Goal: Information Seeking & Learning: Learn about a topic

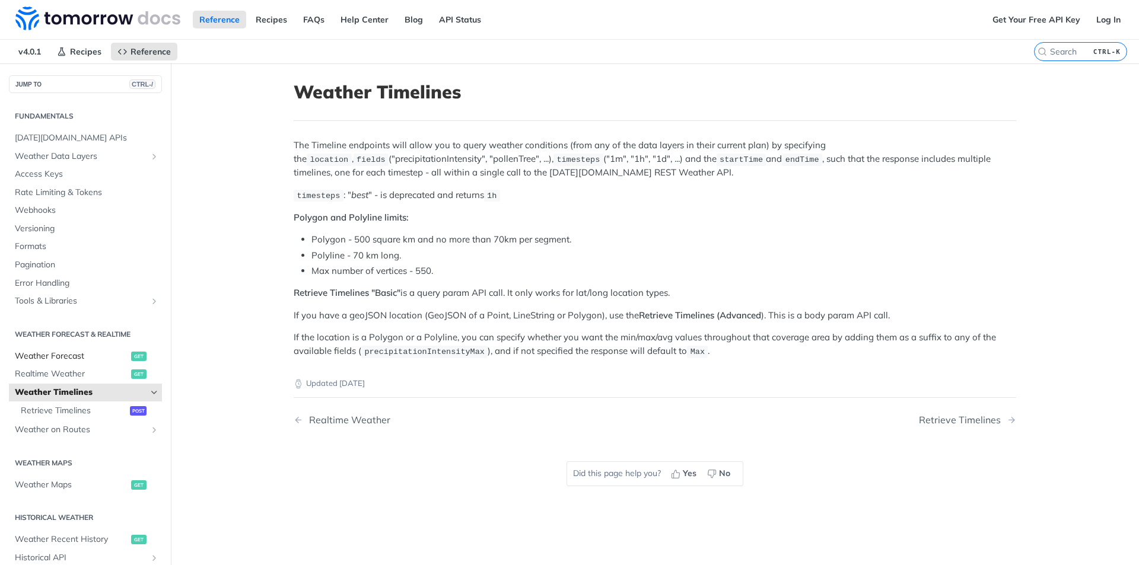
click at [60, 359] on span "Weather Forecast" at bounding box center [71, 357] width 113 height 12
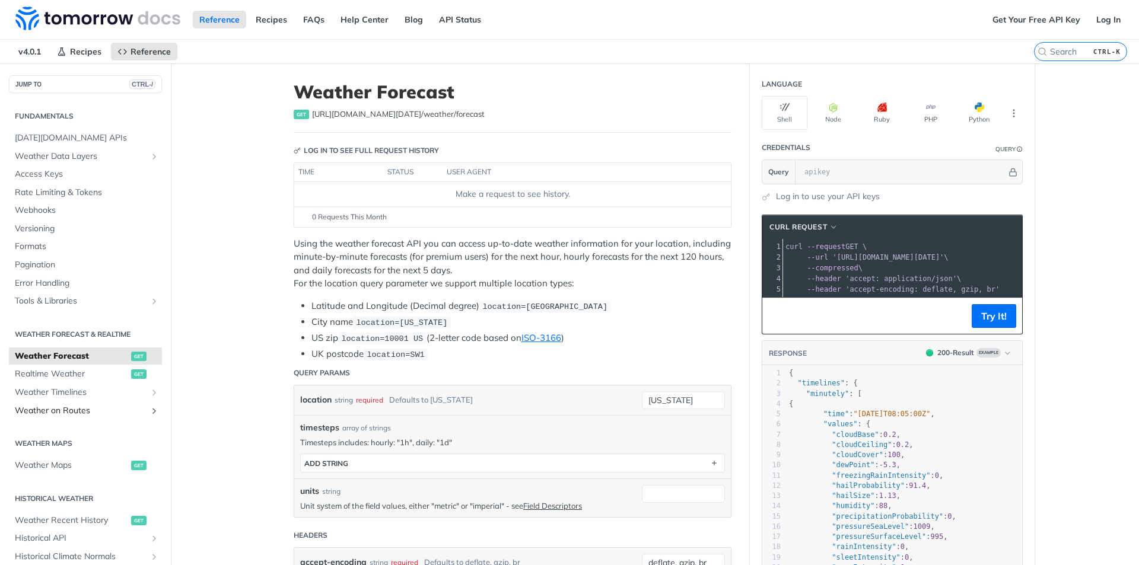
click at [80, 412] on span "Weather on Routes" at bounding box center [81, 411] width 132 height 12
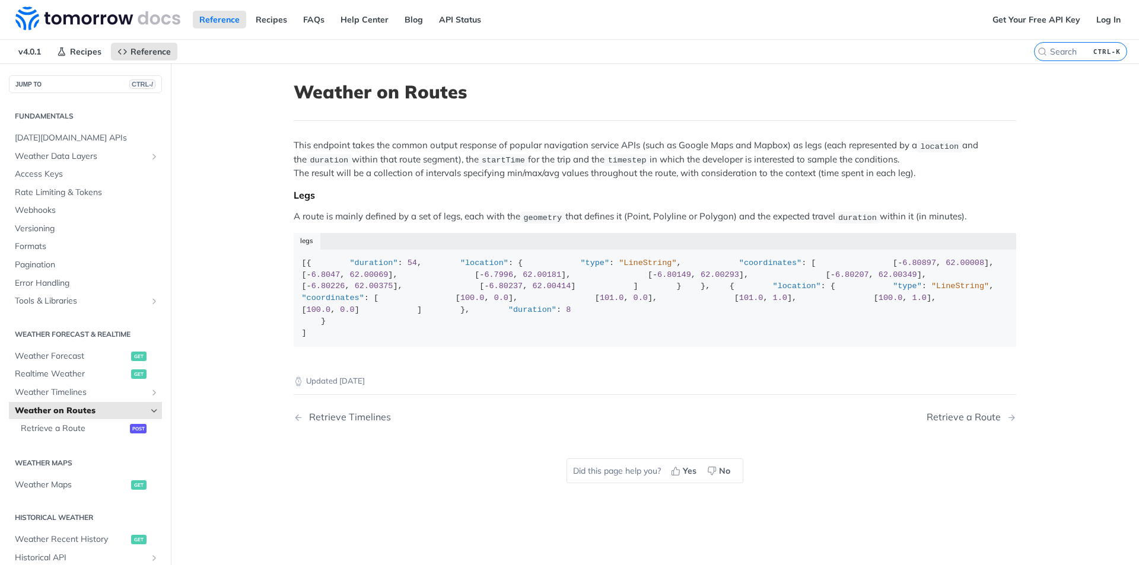
scroll to position [242, 0]
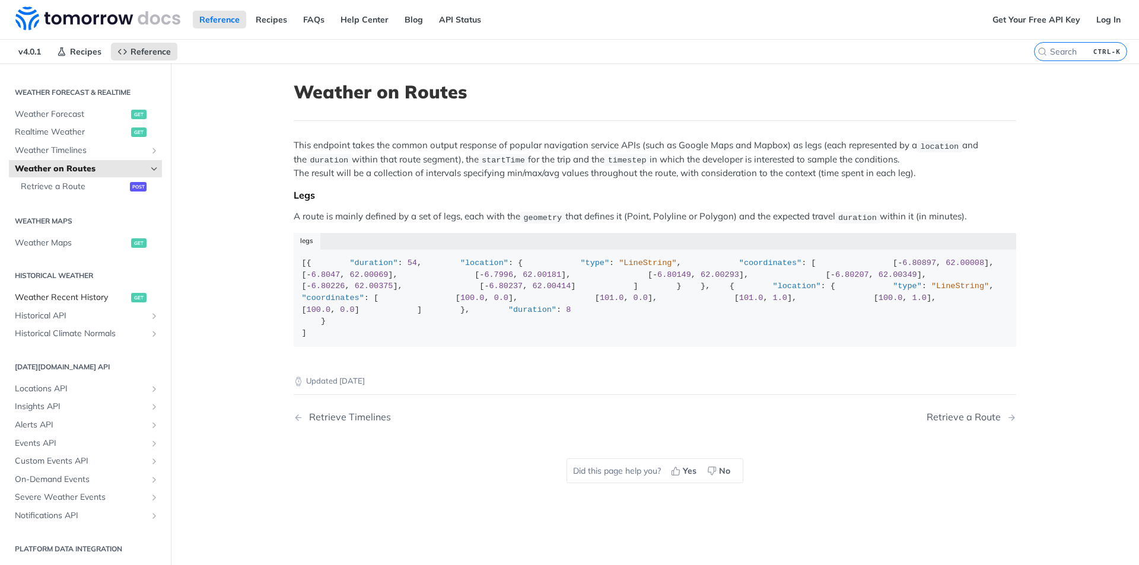
click at [75, 295] on span "Weather Recent History" at bounding box center [71, 298] width 113 height 12
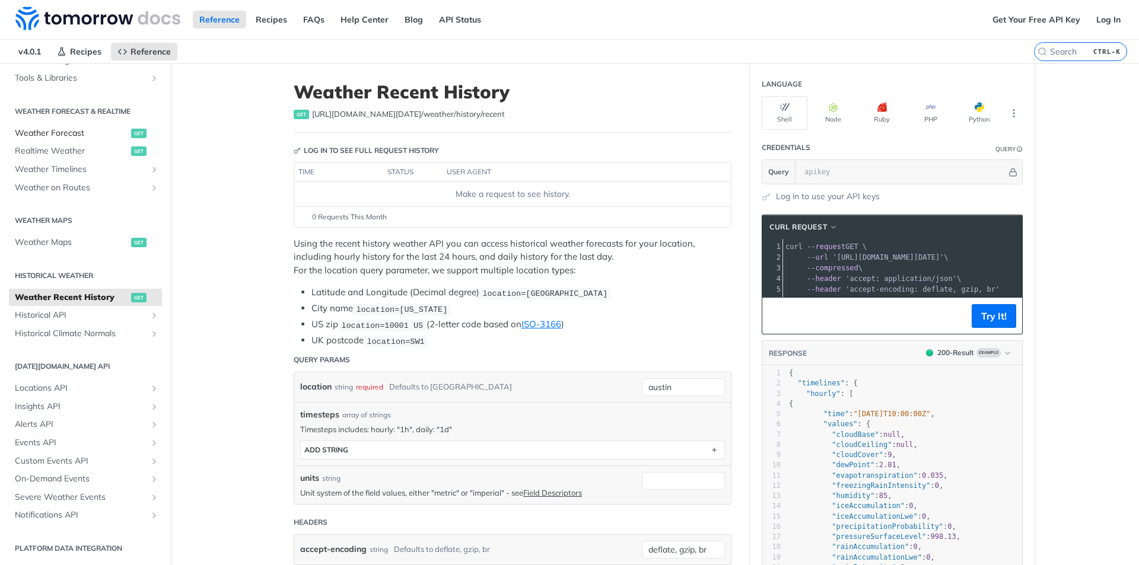
click at [65, 131] on span "Weather Forecast" at bounding box center [71, 134] width 113 height 12
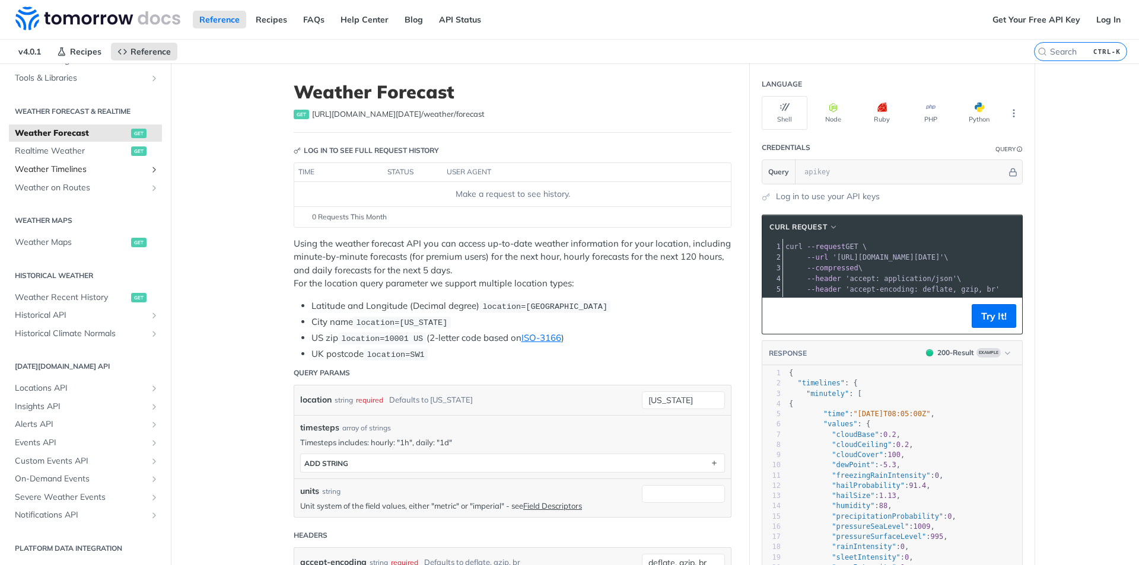
click at [74, 166] on span "Weather Timelines" at bounding box center [81, 170] width 132 height 12
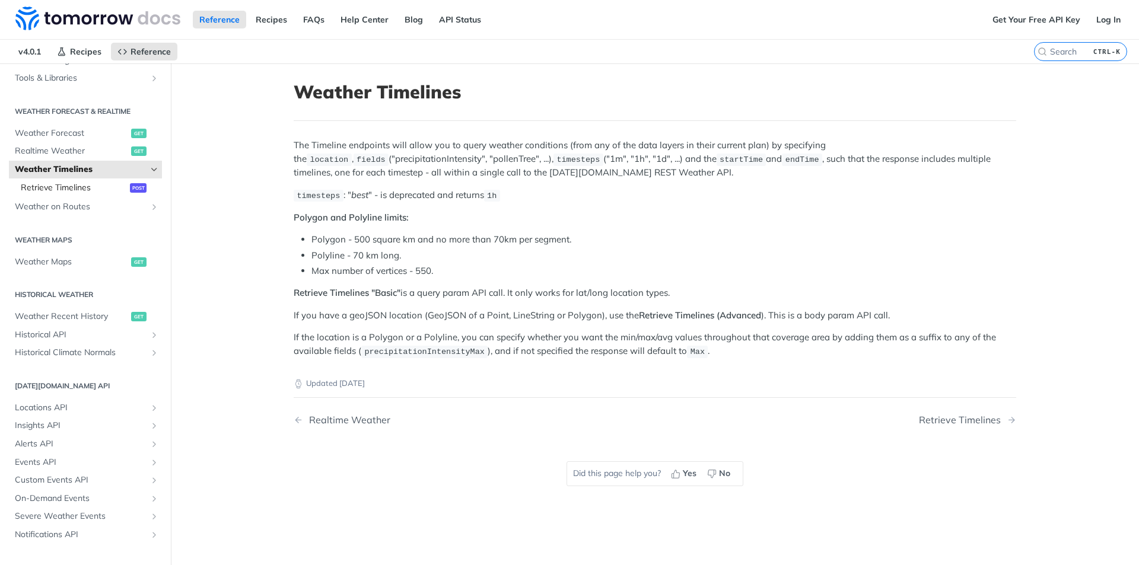
click at [81, 186] on span "Retrieve Timelines" at bounding box center [74, 188] width 106 height 12
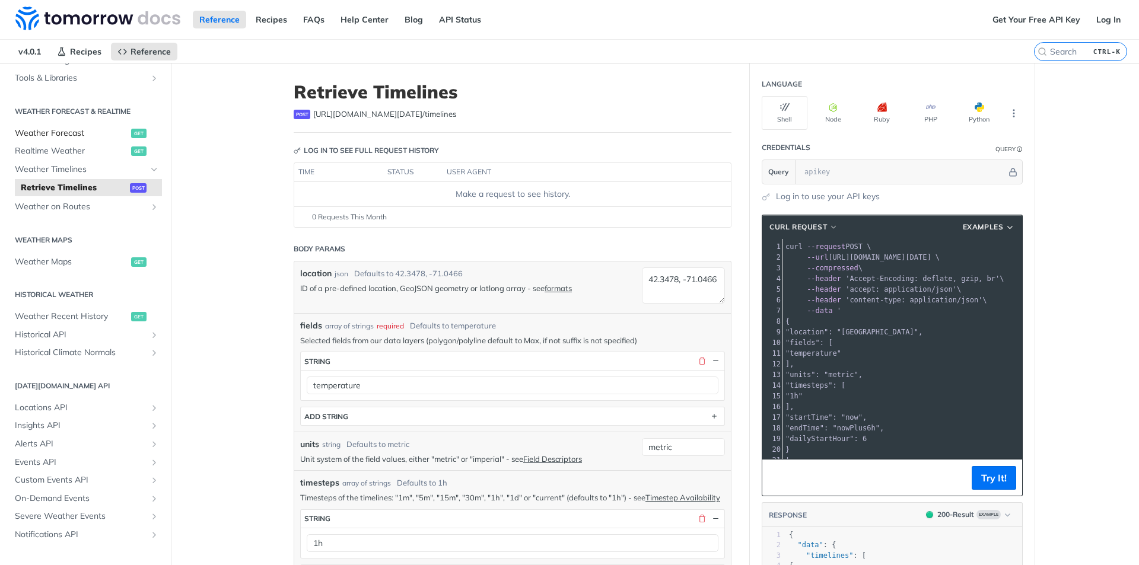
click at [57, 129] on span "Weather Forecast" at bounding box center [71, 134] width 113 height 12
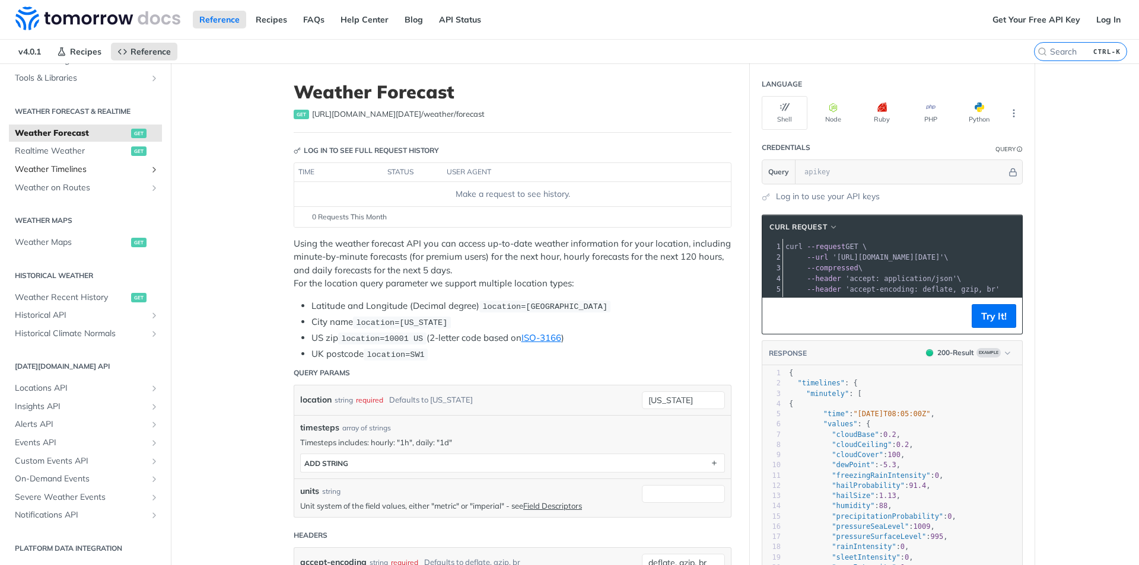
click at [90, 164] on span "Weather Timelines" at bounding box center [81, 170] width 132 height 12
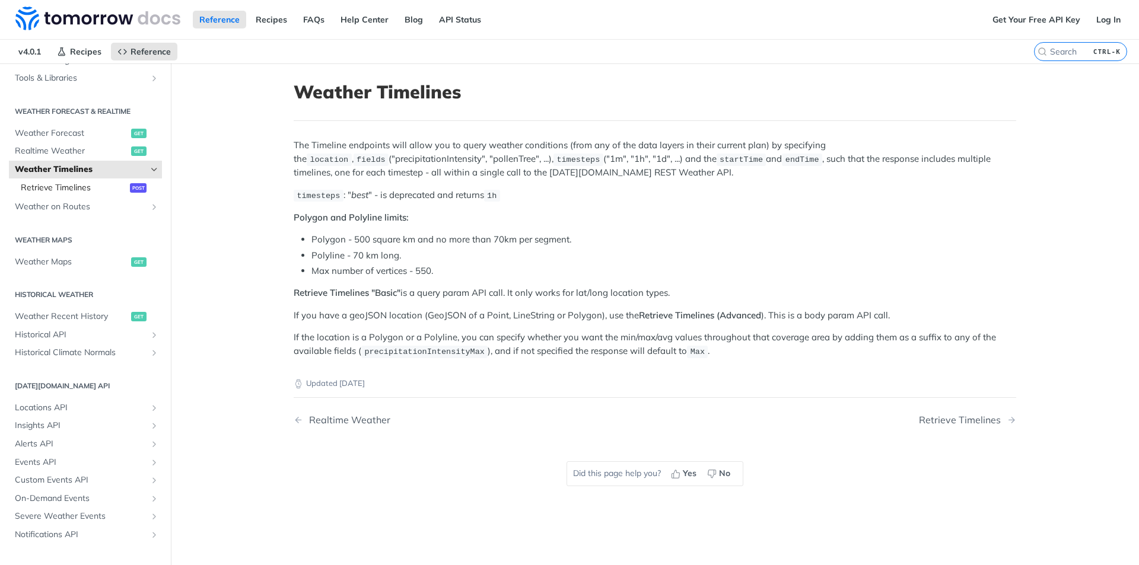
click at [75, 183] on span "Retrieve Timelines" at bounding box center [74, 188] width 106 height 12
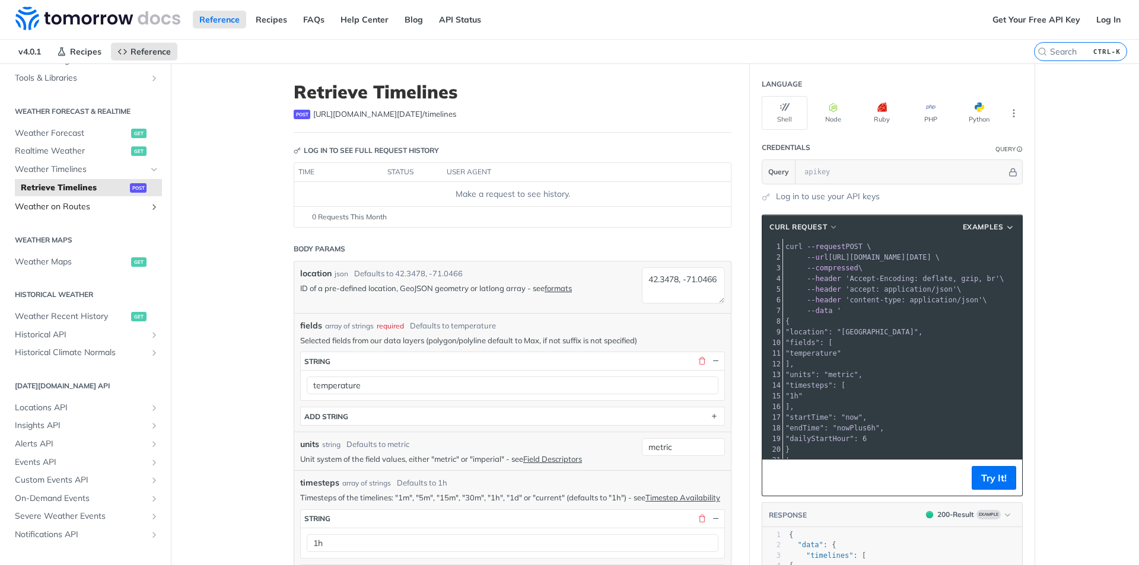
click at [73, 209] on span "Weather on Routes" at bounding box center [81, 207] width 132 height 12
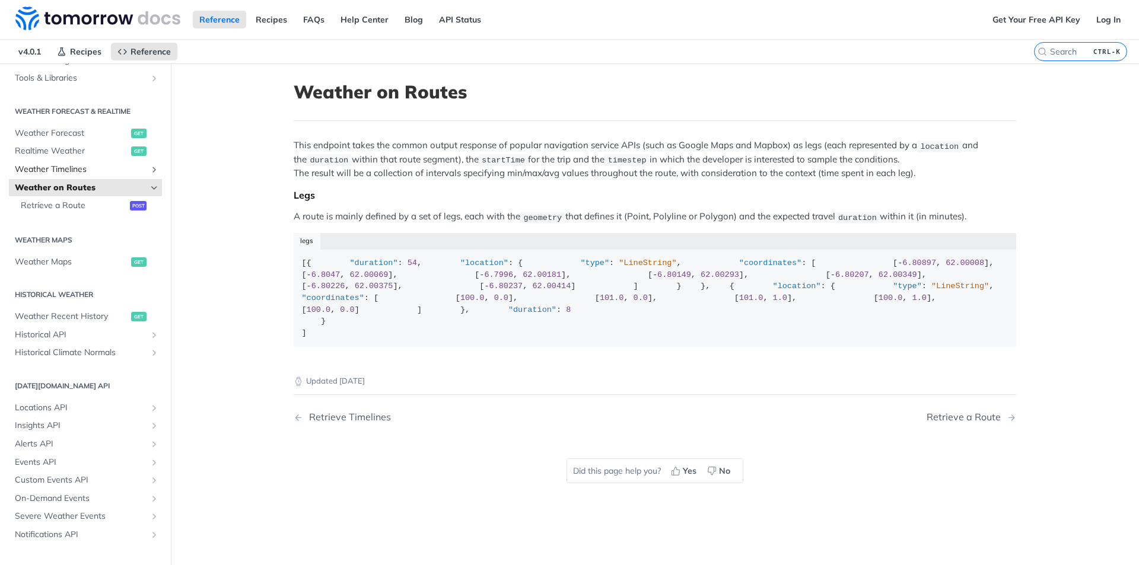
click at [91, 164] on span "Weather Timelines" at bounding box center [81, 170] width 132 height 12
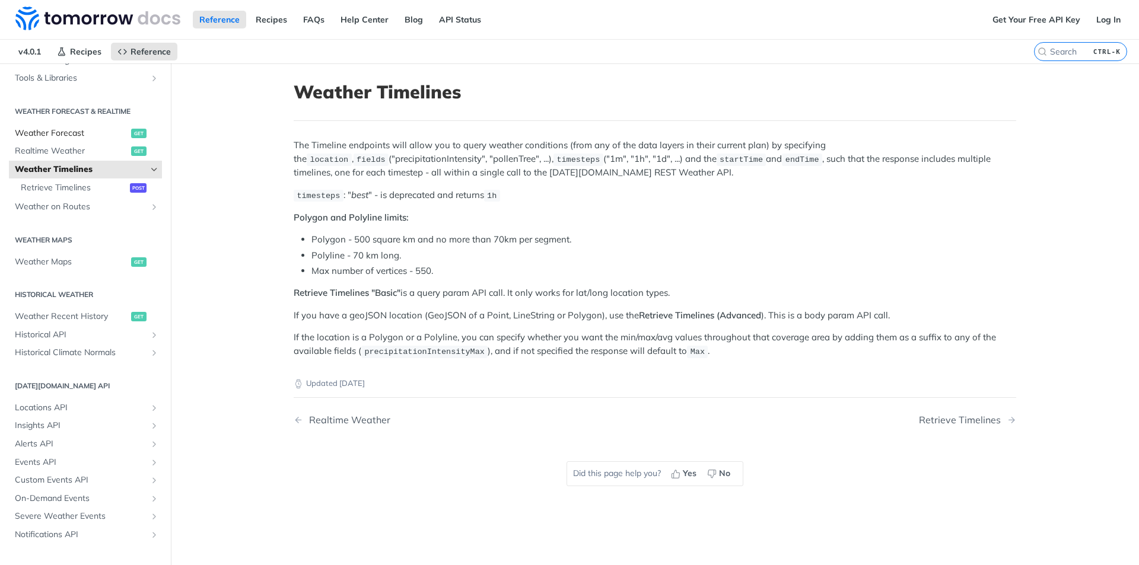
click at [58, 139] on link "Weather Forecast get" at bounding box center [85, 134] width 153 height 18
